Goal: Use online tool/utility: Utilize a website feature to perform a specific function

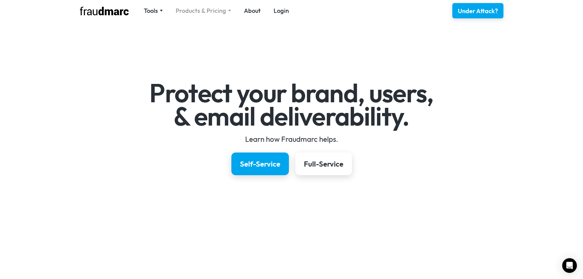
click at [191, 9] on div "Products & Pricing" at bounding box center [201, 10] width 51 height 9
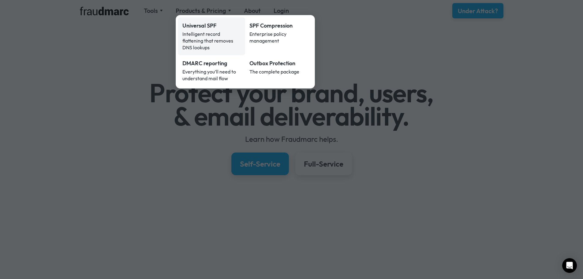
click at [212, 36] on div "Intelligent record flattening that removes DNS lookups" at bounding box center [212, 41] width 59 height 20
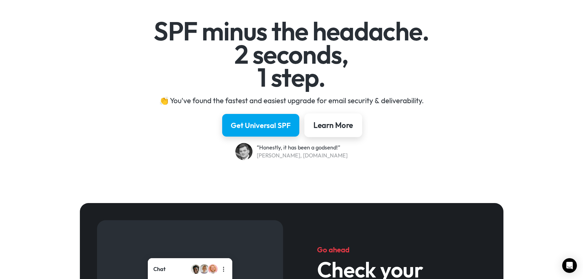
click at [335, 126] on div "Learn More" at bounding box center [334, 125] width 40 height 10
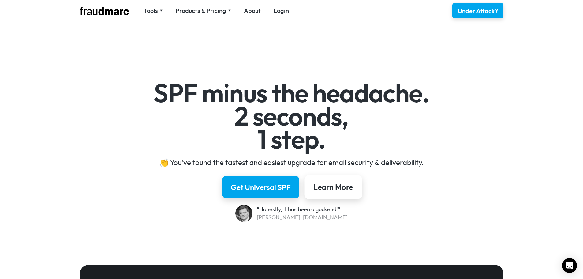
click at [326, 187] on div "Learn More" at bounding box center [334, 187] width 40 height 10
click at [146, 11] on div "Tools" at bounding box center [151, 10] width 14 height 9
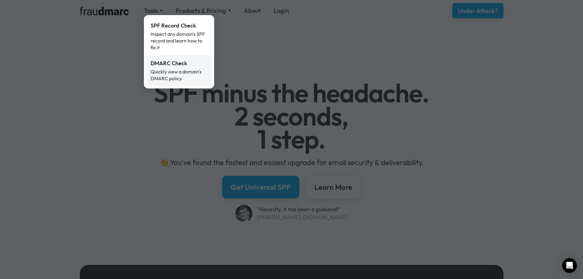
click at [167, 70] on div "Quickly view a domain's DMARC policy" at bounding box center [179, 74] width 57 height 13
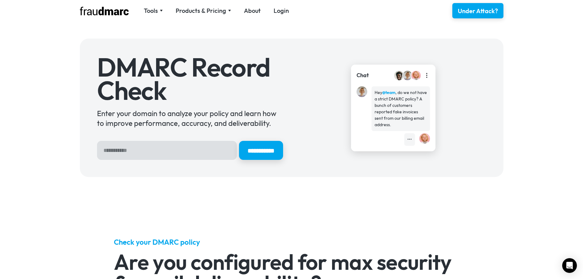
click at [165, 153] on input "Hero Sign Up Form" at bounding box center [167, 150] width 140 height 19
type input "**********"
click at [257, 151] on input "**********" at bounding box center [261, 151] width 46 height 20
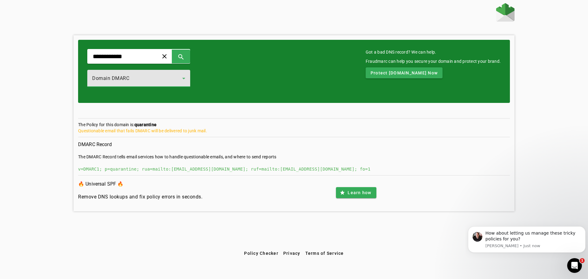
click at [169, 75] on div "Domain DMARC" at bounding box center [137, 78] width 90 height 7
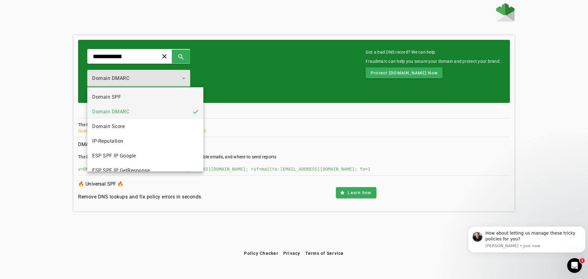
click at [150, 98] on mat-option "Domain SPF" at bounding box center [145, 97] width 116 height 15
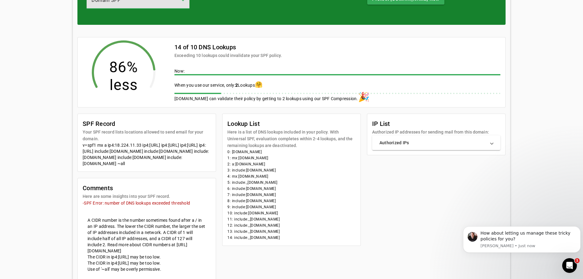
scroll to position [78, 0]
